Goal: Task Accomplishment & Management: Complete application form

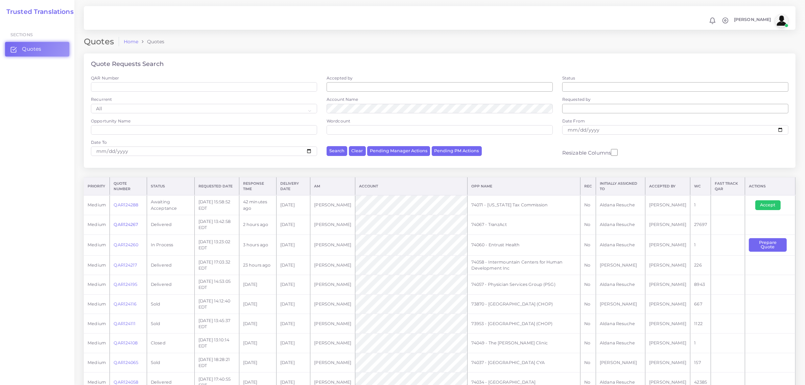
click at [132, 224] on link "QAR124267" at bounding box center [126, 224] width 24 height 5
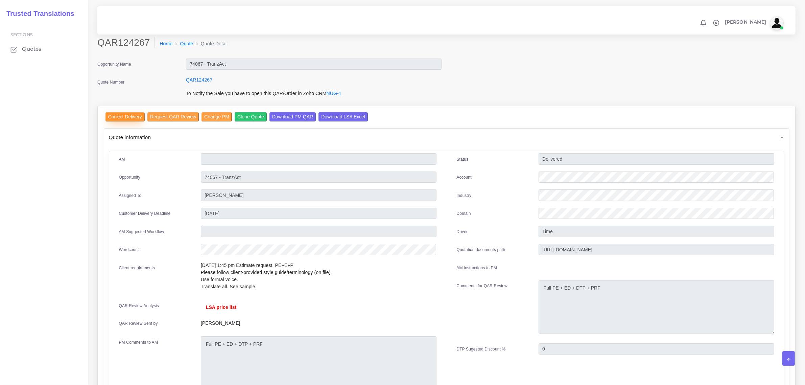
click at [129, 112] on input "Correct Delivery" at bounding box center [125, 116] width 39 height 9
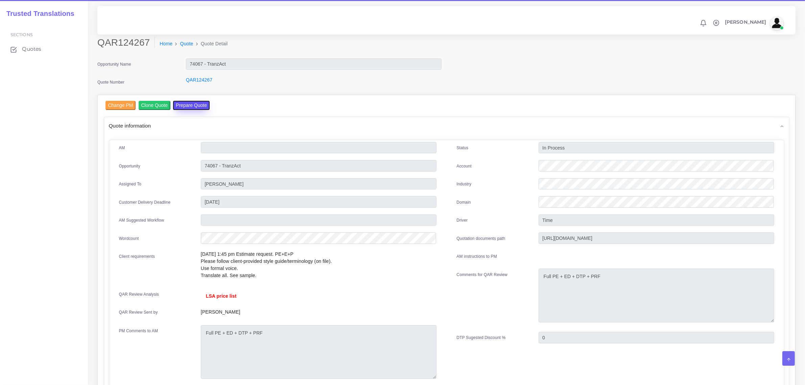
click at [179, 105] on button "Prepare Quote" at bounding box center [191, 105] width 37 height 9
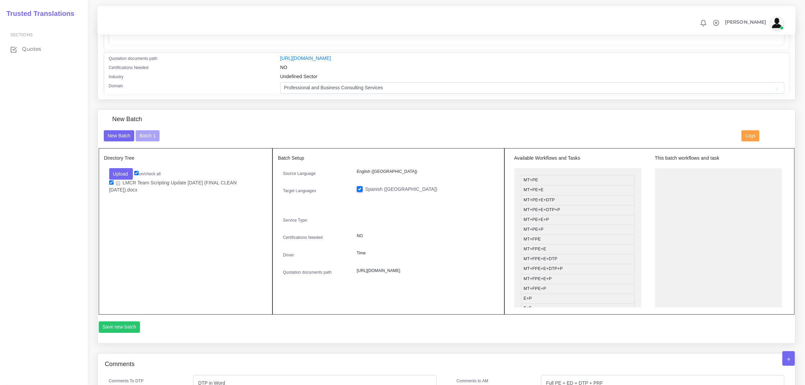
scroll to position [148, 0]
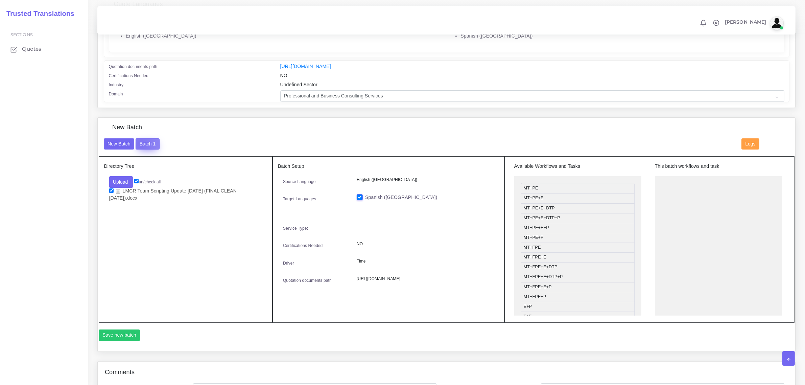
click at [140, 142] on button "Batch 1" at bounding box center [148, 143] width 24 height 11
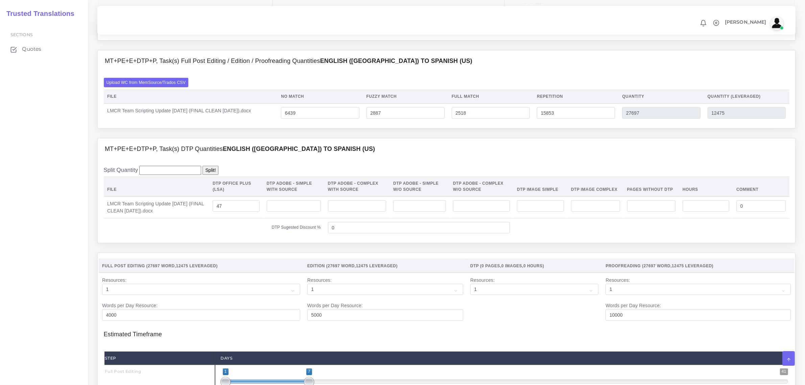
scroll to position [465, 0]
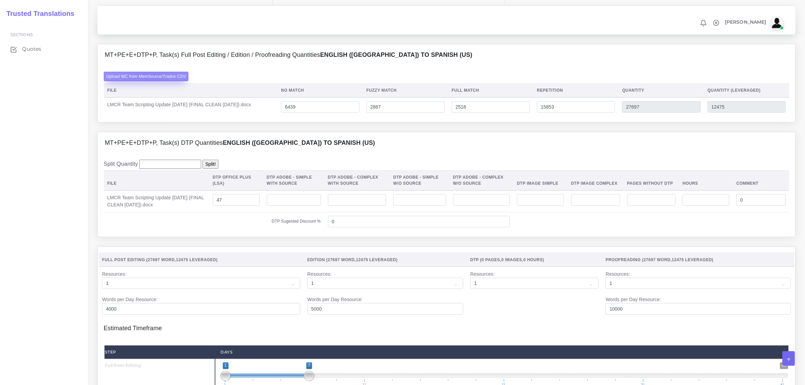
click at [151, 81] on label "Upload WC from MemSource/Trados CSV" at bounding box center [146, 76] width 85 height 9
click at [0, 0] on input "Upload WC from MemSource/Trados CSV" at bounding box center [0, 0] width 0 height 0
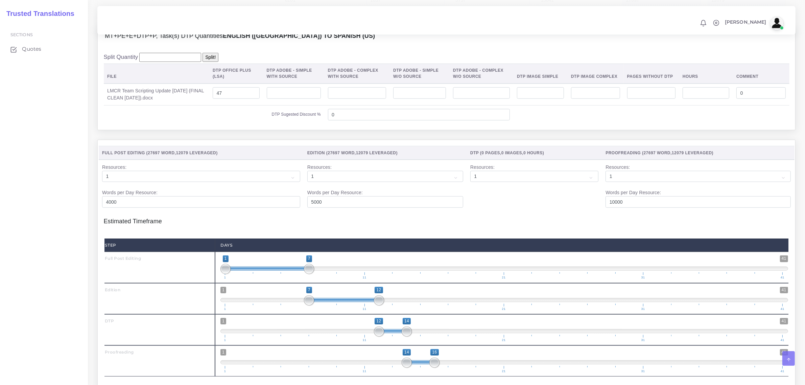
scroll to position [592, 0]
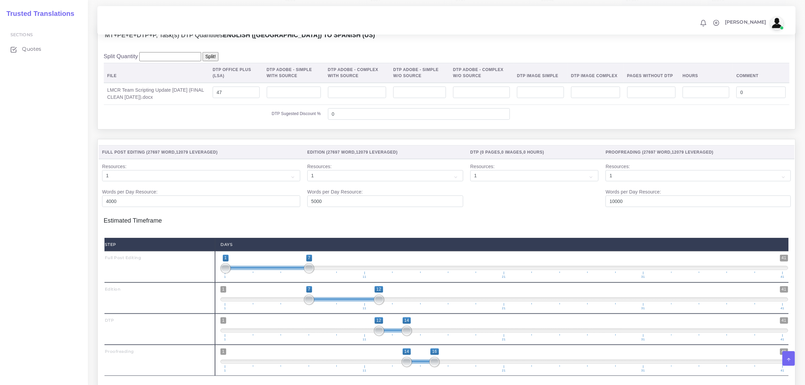
click at [293, 225] on h4 "Estimated Timeframe" at bounding box center [447, 217] width 686 height 14
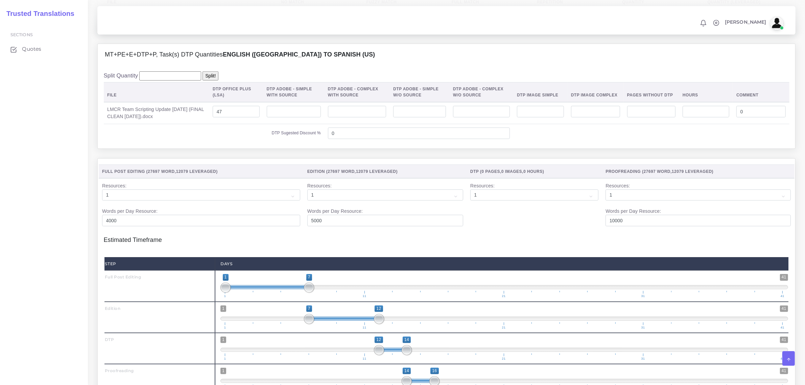
scroll to position [770, 0]
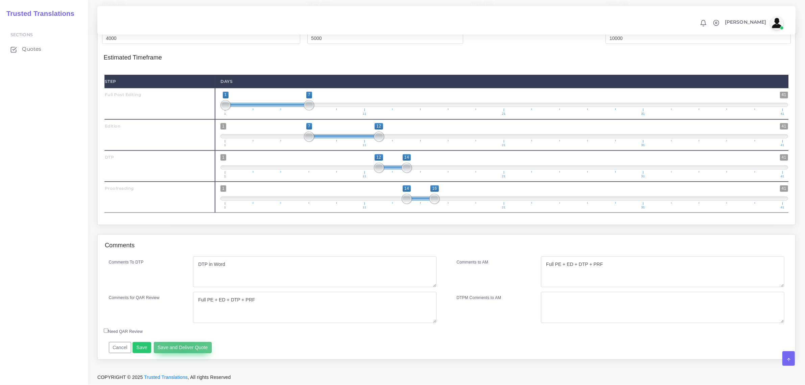
click at [180, 346] on button "Save and Deliver Quote" at bounding box center [183, 347] width 58 height 11
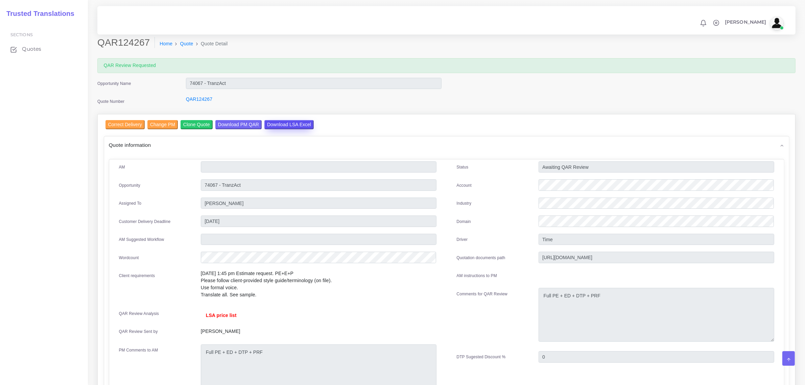
click at [277, 124] on input "Download LSA Excel" at bounding box center [288, 124] width 49 height 9
click at [24, 50] on span "Quotes" at bounding box center [33, 48] width 19 height 7
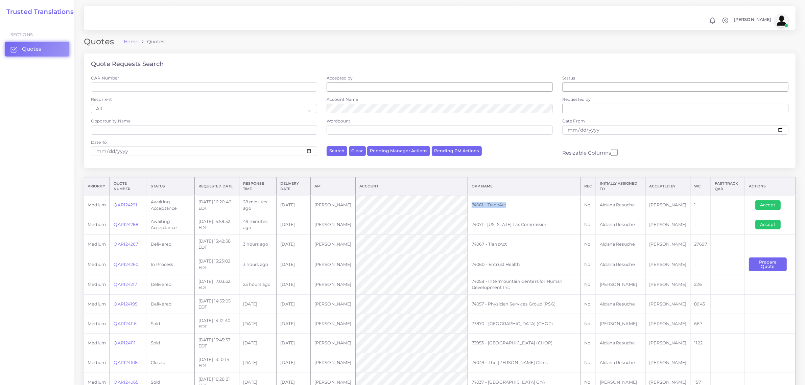
drag, startPoint x: 520, startPoint y: 206, endPoint x: 474, endPoint y: 204, distance: 45.4
click at [474, 204] on td "74061 - TranzAct" at bounding box center [524, 205] width 113 height 20
copy td "74061 - TranzAct"
click at [768, 222] on button "Accept" at bounding box center [768, 224] width 25 height 9
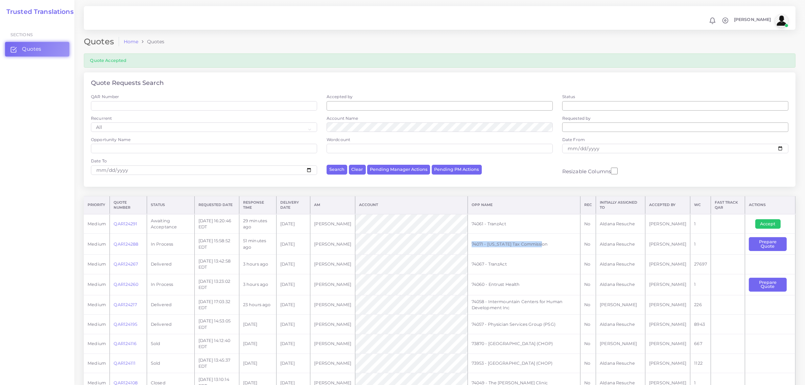
drag, startPoint x: 554, startPoint y: 243, endPoint x: 479, endPoint y: 243, distance: 75.1
click at [479, 243] on td "74071 - [US_STATE] Tax Commission" at bounding box center [524, 244] width 113 height 21
copy td "74071 - [US_STATE] Tax Commission"
